Goal: Entertainment & Leisure: Browse casually

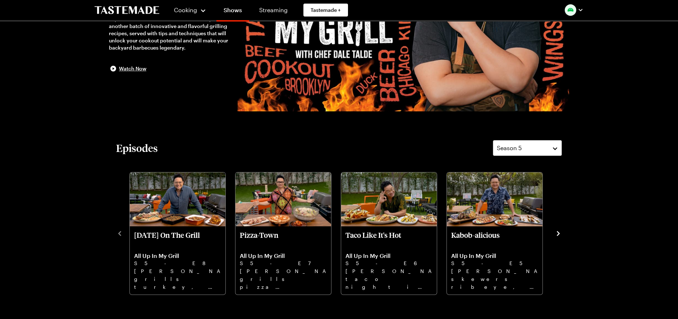
click at [559, 233] on icon "navigate to next item" at bounding box center [558, 233] width 3 height 5
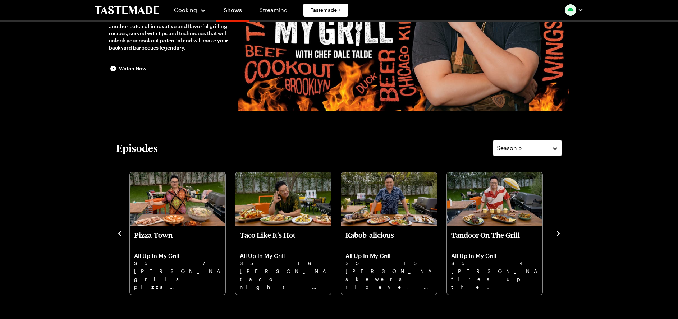
click at [559, 232] on icon "navigate to next item" at bounding box center [558, 233] width 7 height 7
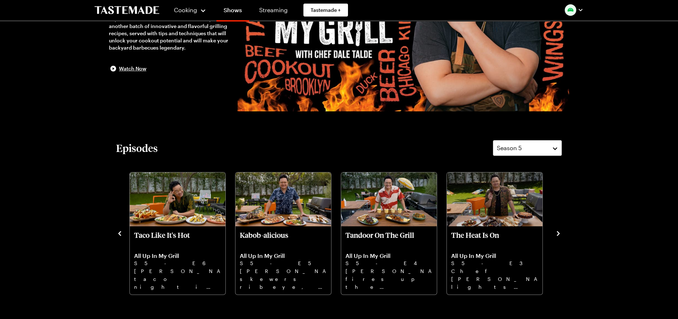
click at [558, 231] on icon "navigate to next item" at bounding box center [558, 233] width 7 height 7
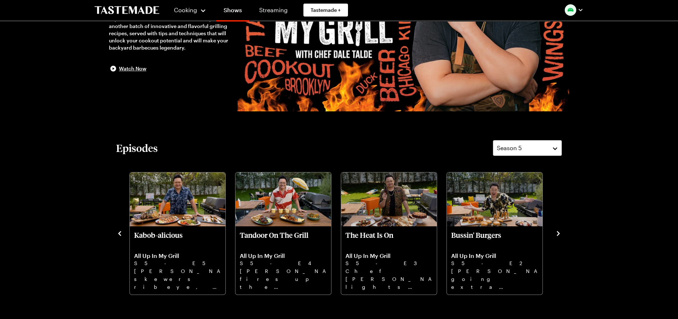
click at [558, 231] on icon "navigate to next item" at bounding box center [558, 233] width 7 height 7
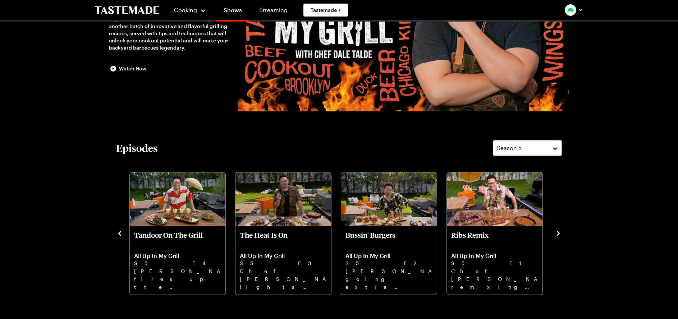
click at [558, 231] on icon "navigate to next item" at bounding box center [558, 233] width 7 height 7
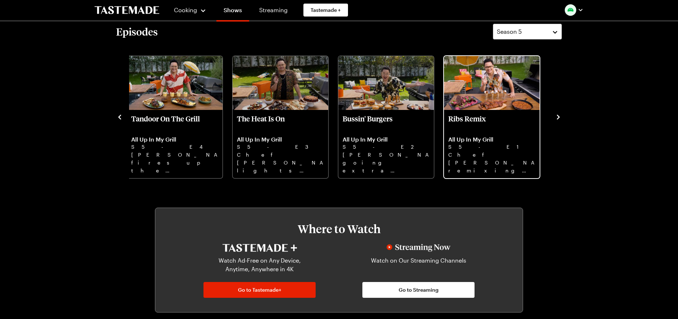
scroll to position [108, 0]
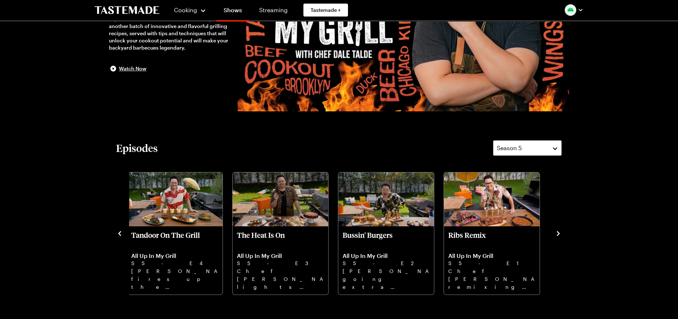
click at [533, 149] on div "Season 5" at bounding box center [522, 148] width 50 height 9
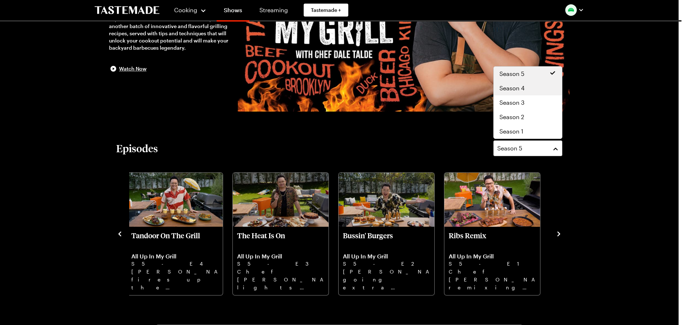
click at [528, 90] on div "Season 4" at bounding box center [527, 88] width 57 height 9
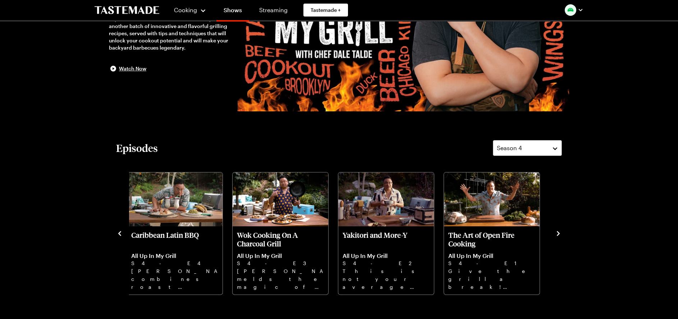
click at [557, 233] on icon "navigate to next item" at bounding box center [558, 233] width 7 height 7
click at [559, 233] on icon "navigate to next item" at bounding box center [558, 233] width 3 height 5
click at [119, 232] on icon "navigate to previous item" at bounding box center [119, 233] width 7 height 7
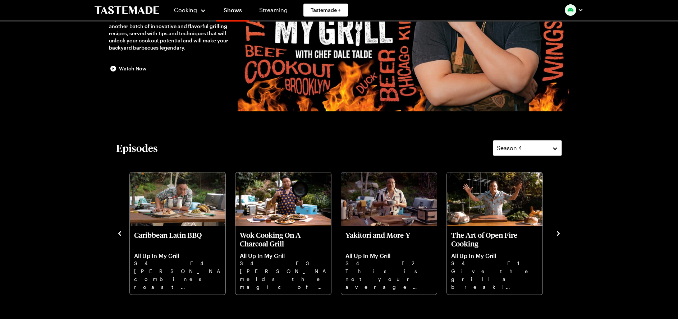
click at [119, 232] on icon "navigate to previous item" at bounding box center [119, 233] width 7 height 7
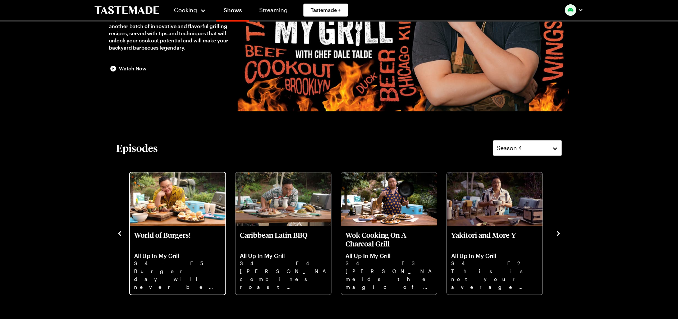
click at [172, 244] on p "World of Burgers!" at bounding box center [177, 239] width 87 height 17
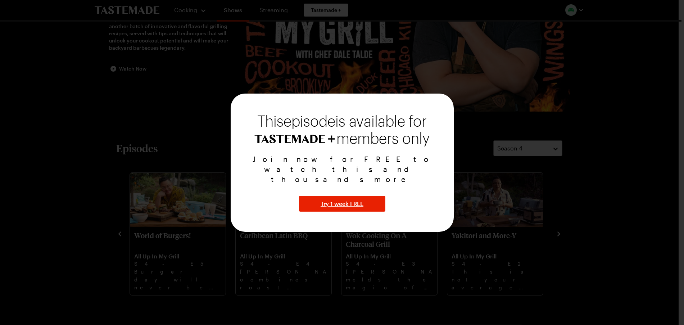
click at [119, 231] on div at bounding box center [342, 162] width 684 height 325
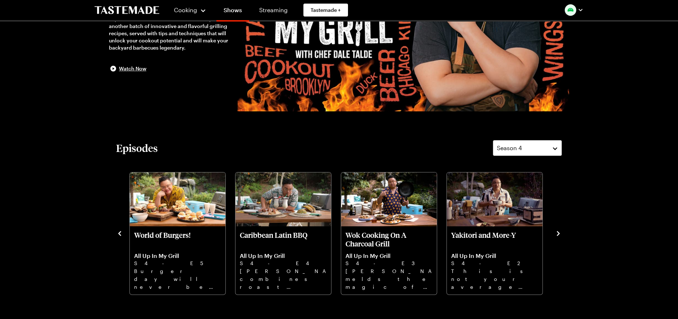
click at [119, 232] on icon "navigate to previous item" at bounding box center [119, 233] width 7 height 7
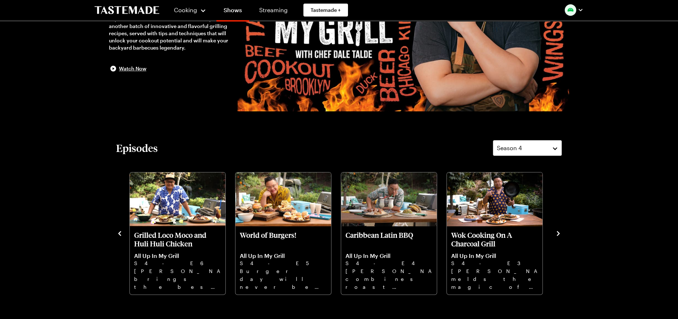
click at [119, 232] on icon "navigate to previous item" at bounding box center [119, 233] width 7 height 7
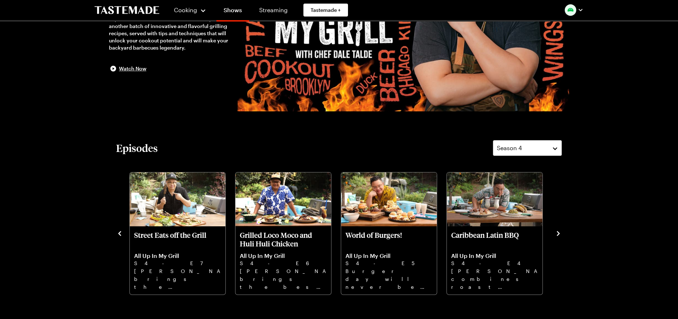
click at [119, 232] on icon "navigate to previous item" at bounding box center [119, 233] width 7 height 7
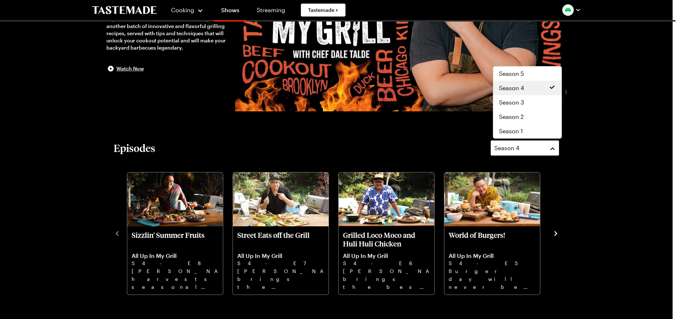
click at [500, 149] on span "Season 4" at bounding box center [507, 148] width 25 height 9
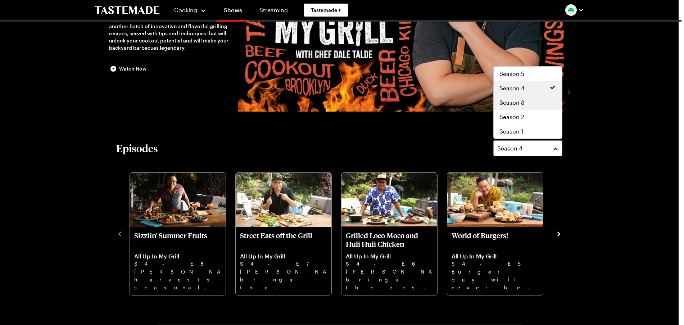
click at [515, 102] on span "Season 3" at bounding box center [511, 102] width 25 height 9
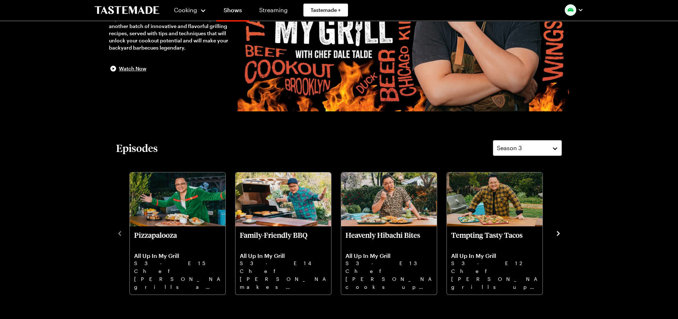
click at [558, 232] on icon "navigate to next item" at bounding box center [558, 233] width 3 height 5
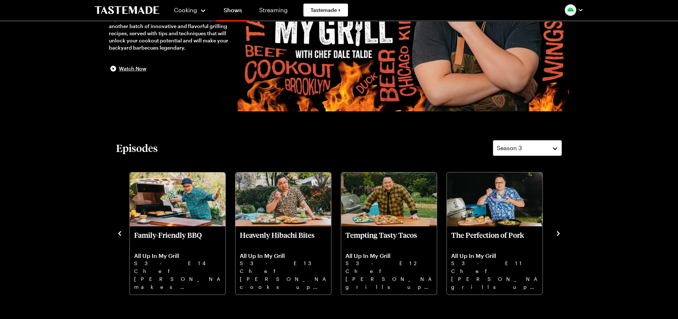
click at [558, 232] on icon "navigate to next item" at bounding box center [558, 233] width 3 height 5
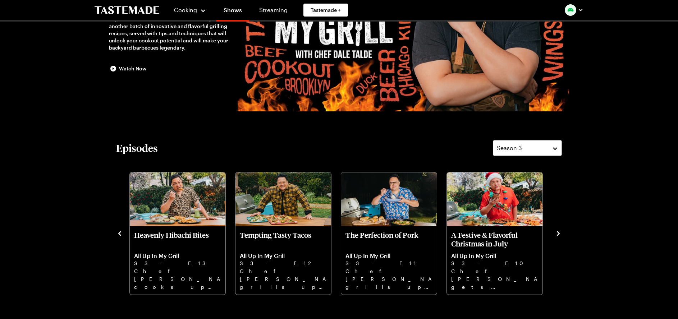
click at [558, 232] on icon "navigate to next item" at bounding box center [558, 233] width 3 height 5
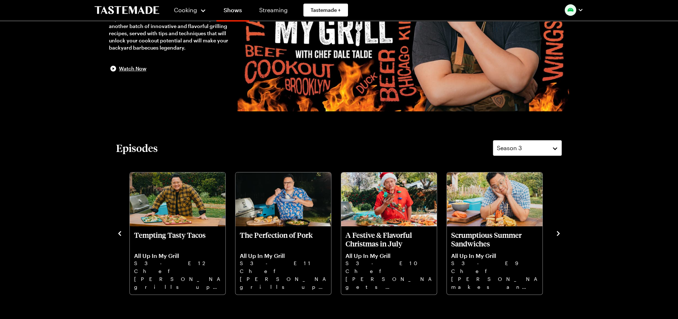
click at [558, 232] on icon "navigate to next item" at bounding box center [558, 233] width 3 height 5
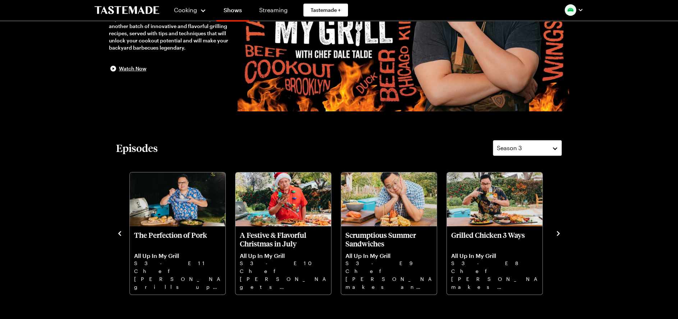
click at [558, 232] on icon "navigate to next item" at bounding box center [558, 233] width 3 height 5
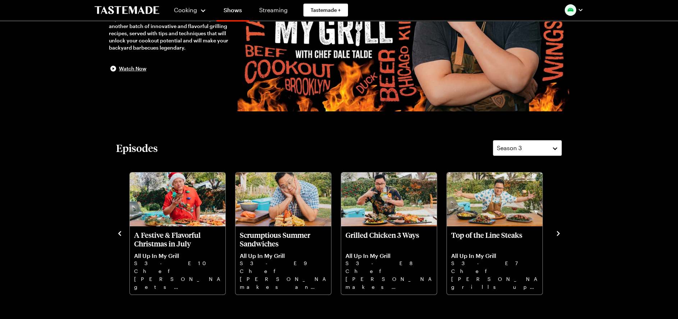
click at [558, 232] on icon "navigate to next item" at bounding box center [558, 233] width 3 height 5
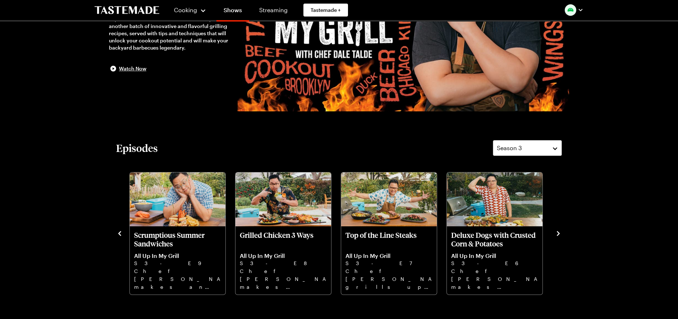
click at [558, 232] on icon "navigate to next item" at bounding box center [558, 233] width 3 height 5
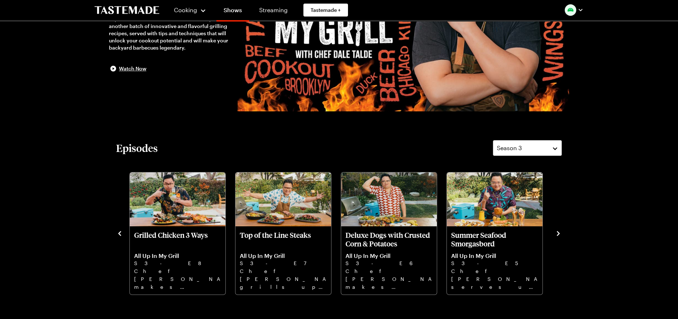
click at [558, 232] on icon "navigate to next item" at bounding box center [558, 233] width 3 height 5
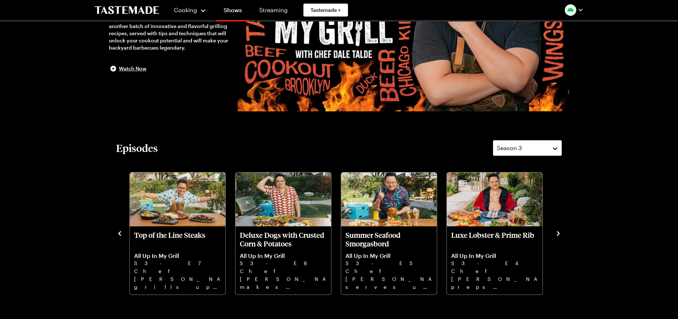
click at [558, 232] on icon "navigate to next item" at bounding box center [558, 233] width 3 height 5
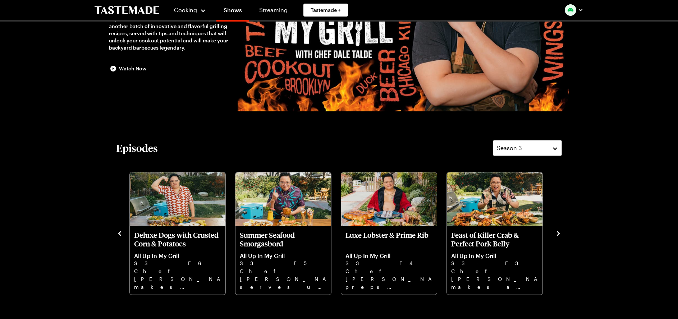
click at [558, 232] on icon "navigate to next item" at bounding box center [558, 233] width 3 height 5
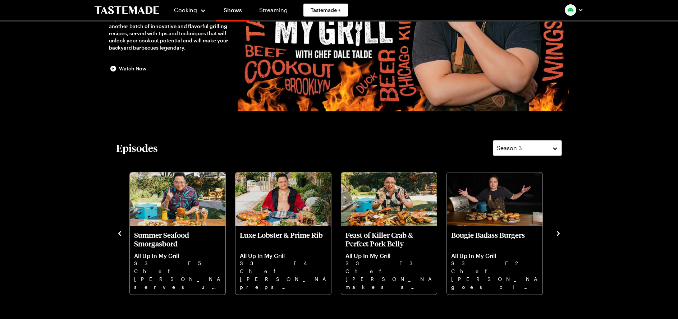
click at [558, 232] on icon "navigate to next item" at bounding box center [558, 233] width 3 height 5
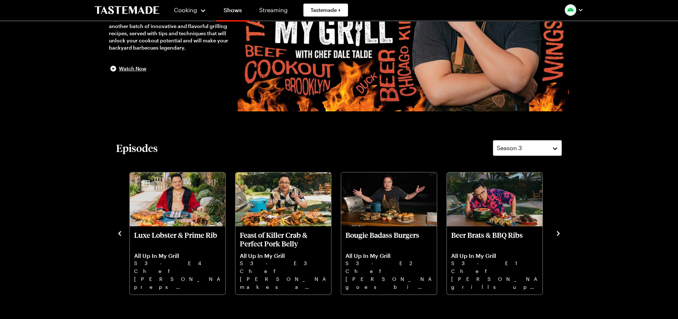
click at [558, 232] on icon "navigate to next item" at bounding box center [558, 233] width 3 height 5
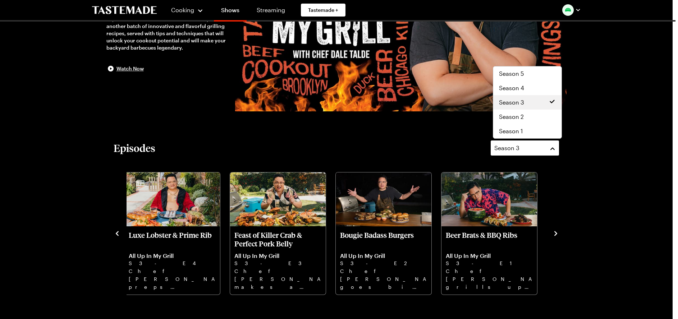
click at [539, 155] on button "Season 3" at bounding box center [525, 148] width 69 height 16
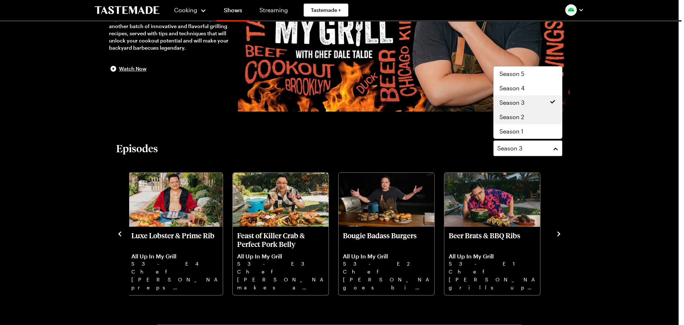
click at [529, 121] on div "Season 2" at bounding box center [527, 117] width 68 height 14
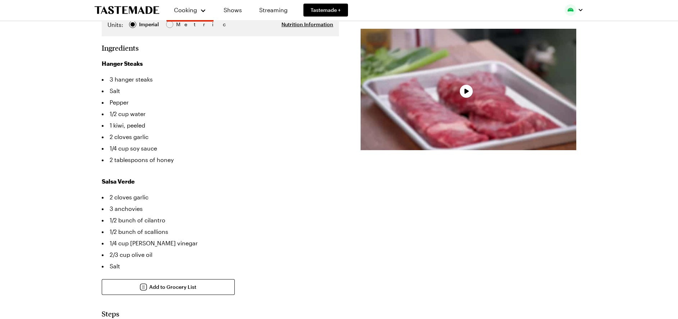
type textarea "x"
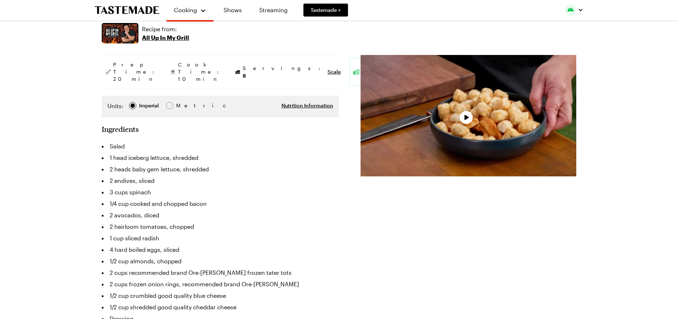
type textarea "x"
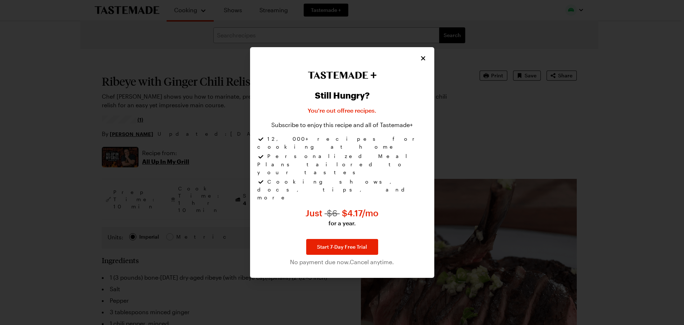
type textarea "x"
click at [422, 61] on icon "Close" at bounding box center [423, 57] width 7 height 7
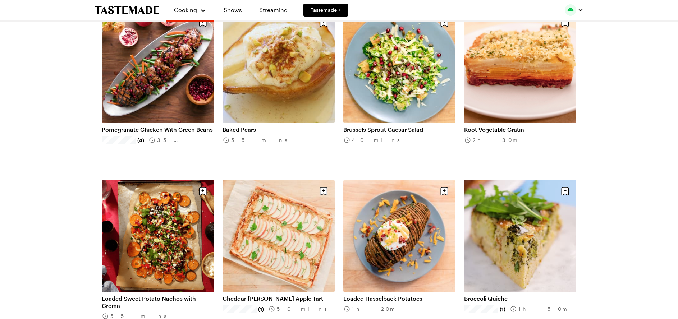
scroll to position [360, 0]
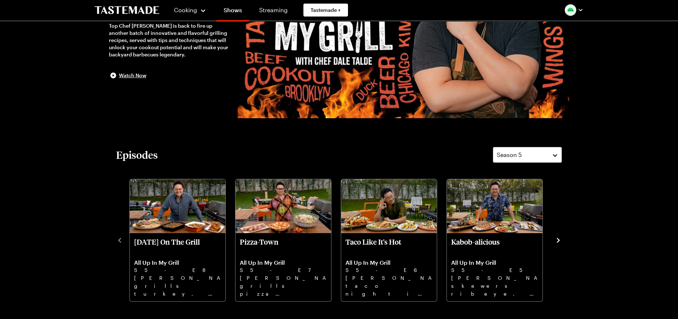
scroll to position [108, 0]
